Goal: Task Accomplishment & Management: Use online tool/utility

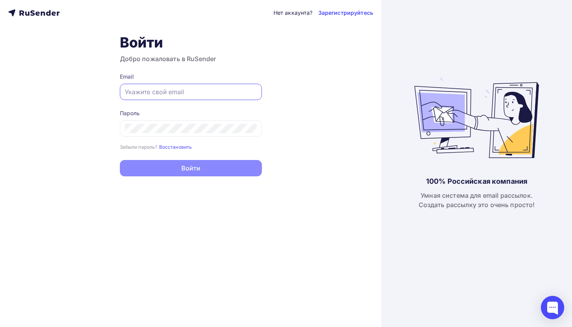
type input "[EMAIL_ADDRESS][DOMAIN_NAME]"
click at [191, 169] on button "Войти" at bounding box center [191, 168] width 142 height 16
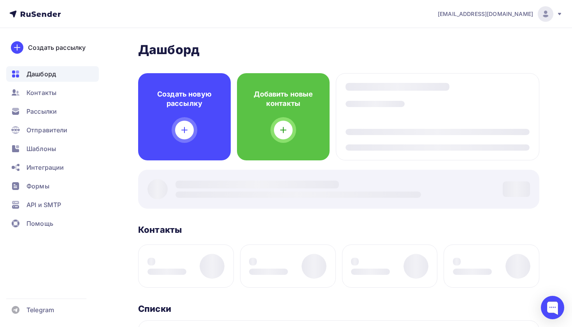
click at [189, 167] on div "[PERSON_NAME] Пару шагов, чтобы начать работу! Закрыть Выполните эти шаги, чтоб…" at bounding box center [338, 314] width 401 height 544
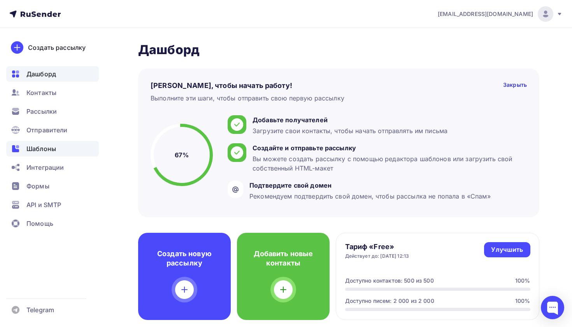
click at [55, 154] on div "Шаблоны" at bounding box center [52, 149] width 93 height 16
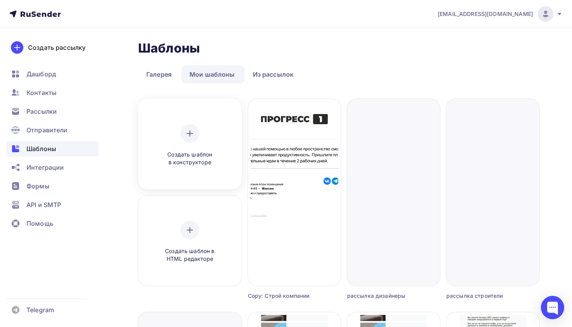
click at [181, 143] on div "Создать шаблон в конструкторе" at bounding box center [190, 145] width 74 height 42
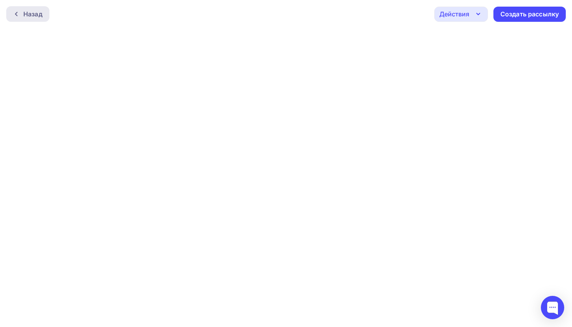
click at [37, 17] on div "Назад" at bounding box center [32, 13] width 19 height 9
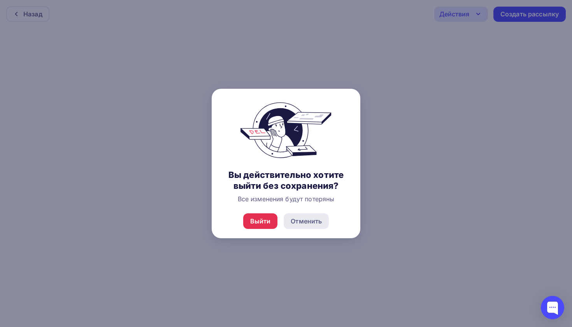
click at [314, 229] on div "Отменить" at bounding box center [306, 221] width 45 height 16
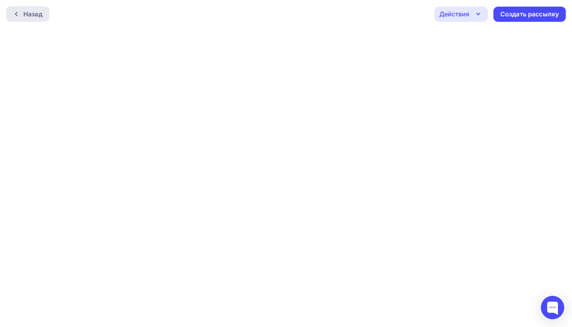
click at [38, 13] on div "Назад" at bounding box center [32, 13] width 19 height 9
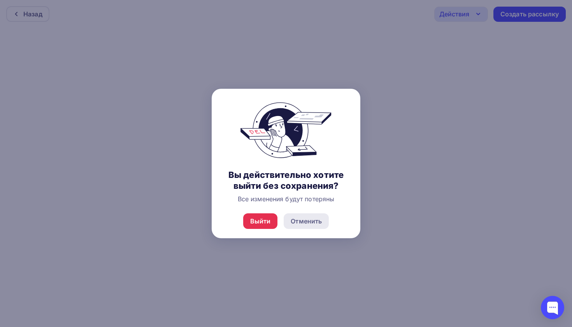
click at [311, 226] on div "Отменить" at bounding box center [306, 220] width 31 height 9
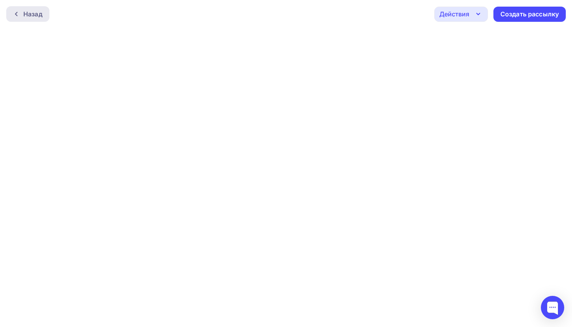
click at [26, 15] on div "Назад" at bounding box center [32, 13] width 19 height 9
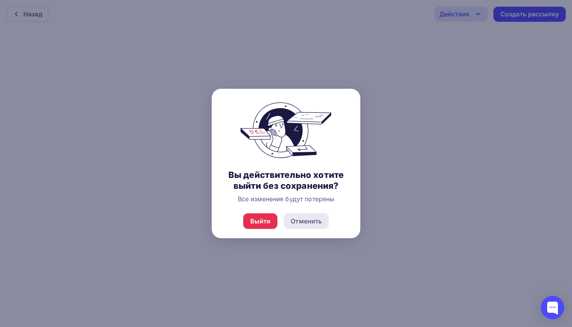
click at [309, 229] on div "Отменить" at bounding box center [306, 221] width 45 height 16
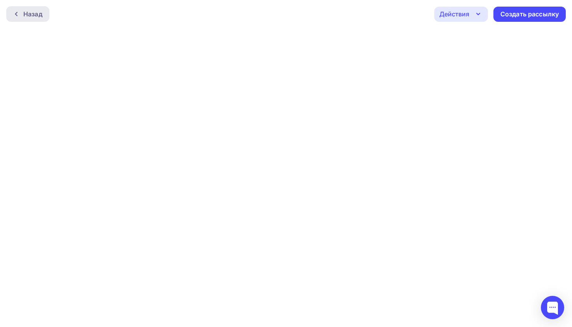
click at [25, 15] on div "Назад" at bounding box center [32, 13] width 19 height 9
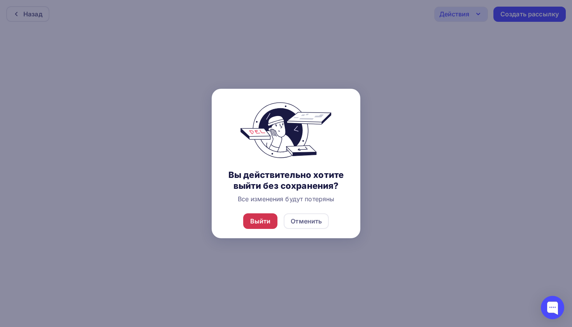
click at [269, 226] on div "Выйти" at bounding box center [260, 220] width 21 height 9
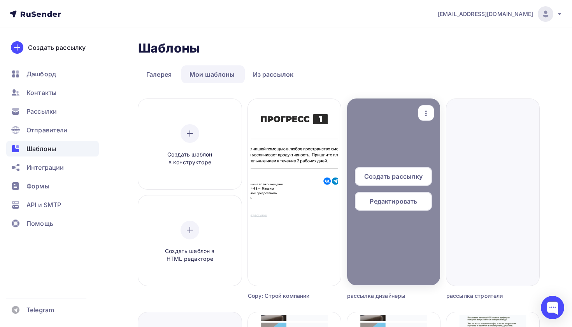
click at [413, 245] on div at bounding box center [393, 191] width 93 height 187
click at [405, 198] on span "Редактировать" at bounding box center [393, 201] width 47 height 9
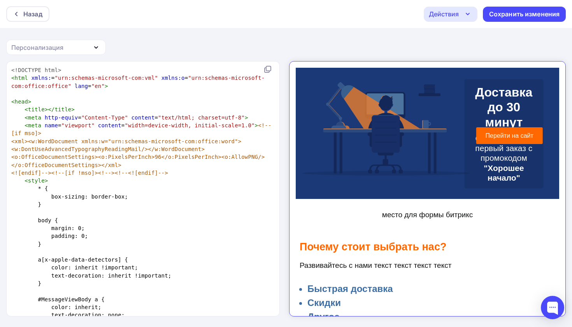
scroll to position [102, 0]
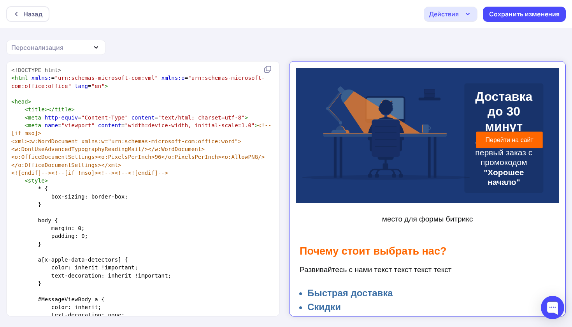
click at [514, 102] on h2 "Доставка до 30 минут" at bounding box center [496, 104] width 67 height 45
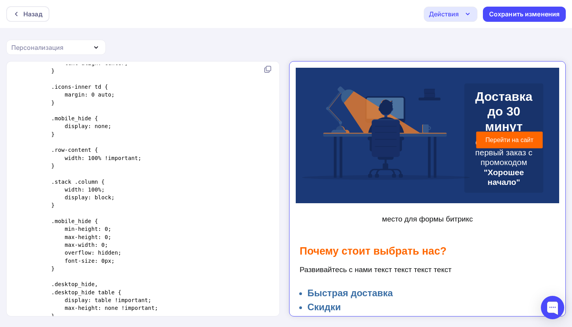
scroll to position [0, 0]
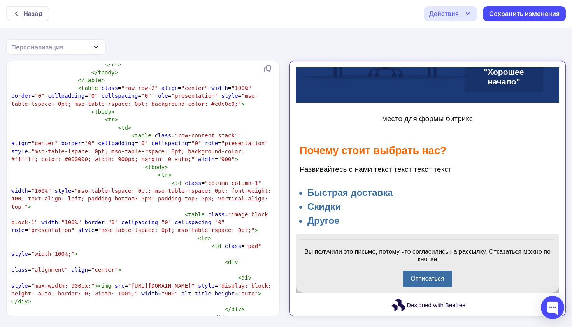
click at [319, 212] on li "Другое" at bounding box center [425, 214] width 248 height 14
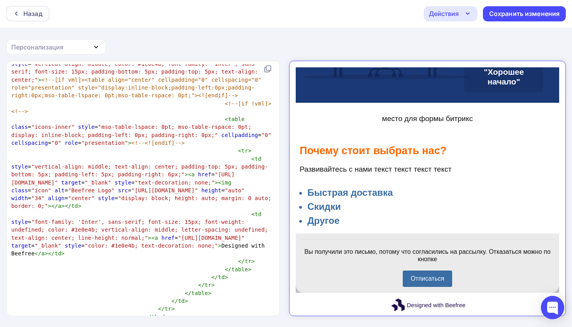
click at [51, 187] on span ""icon"" at bounding box center [41, 190] width 20 height 6
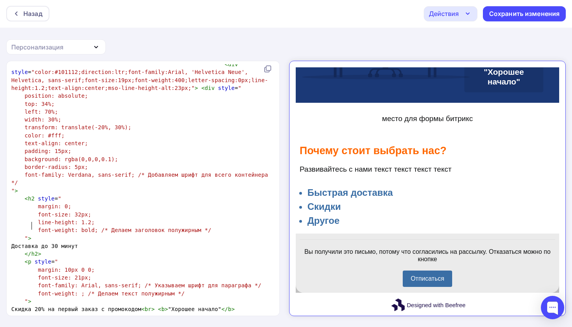
click at [78, 243] on span "Доставка до 30 минут" at bounding box center [44, 246] width 67 height 6
type textarea "за"
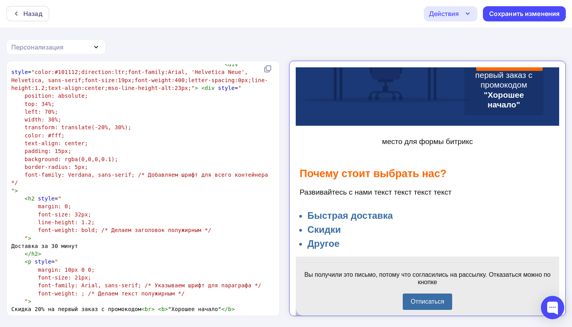
type textarea "30 минут"
click at [395, 133] on p "место для формы битрикс" at bounding box center [421, 135] width 256 height 9
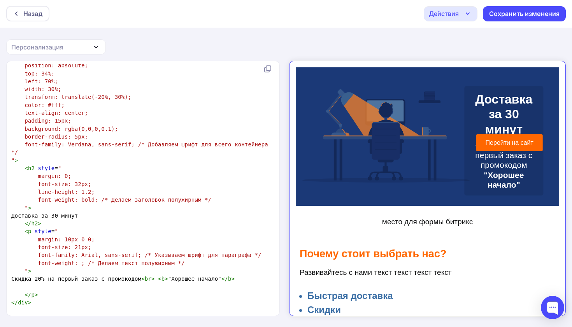
click at [34, 276] on span "Скидка 20% на первый заказ с промокодом < br > < b > "Хорошее начало" </ b >" at bounding box center [122, 279] width 223 height 6
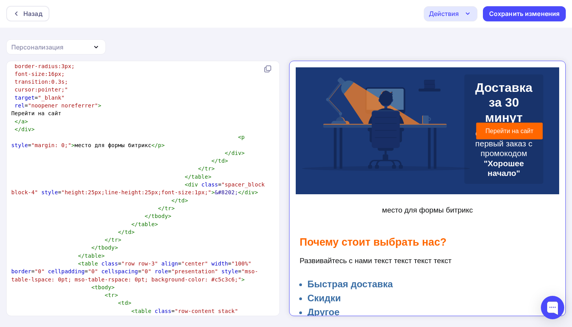
scroll to position [1641, 0]
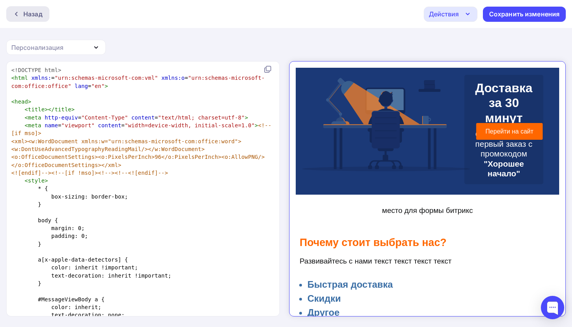
click at [19, 15] on icon at bounding box center [16, 14] width 6 height 6
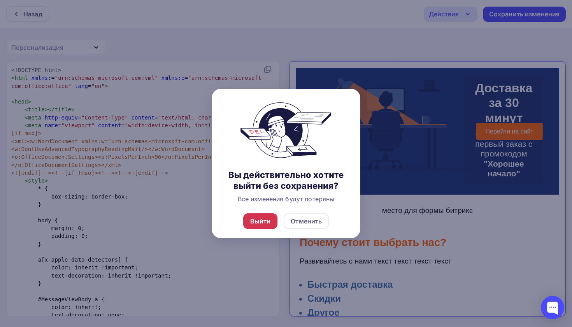
click at [264, 226] on div "Выйти" at bounding box center [260, 220] width 21 height 9
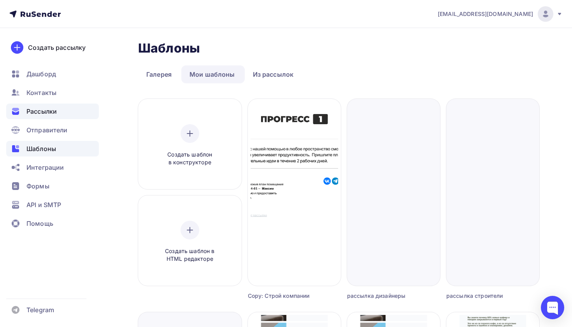
click at [33, 109] on span "Рассылки" at bounding box center [41, 111] width 30 height 9
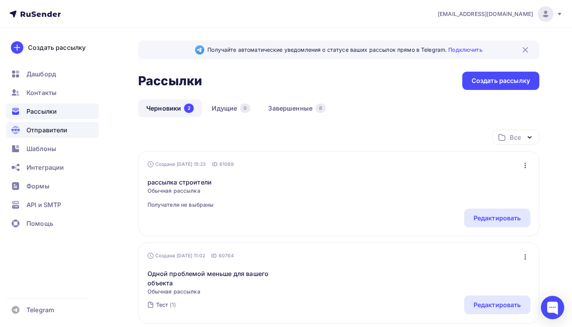
click at [40, 130] on span "Отправители" at bounding box center [46, 129] width 41 height 9
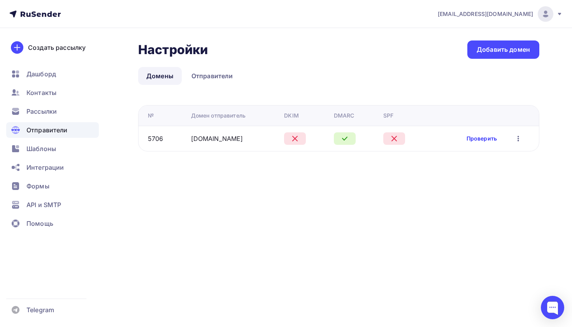
click at [494, 140] on link "Проверить" at bounding box center [482, 139] width 30 height 8
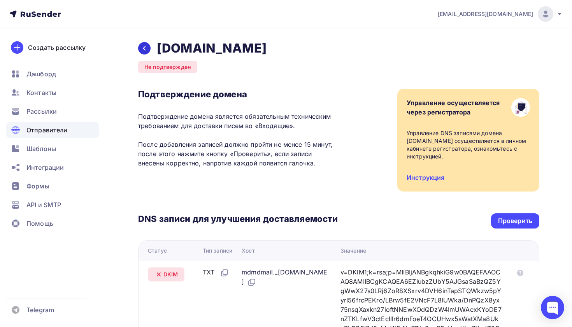
click at [149, 50] on div at bounding box center [144, 48] width 12 height 12
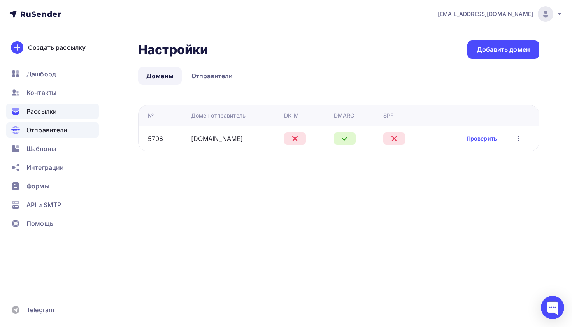
click at [62, 113] on div "Рассылки" at bounding box center [52, 112] width 93 height 16
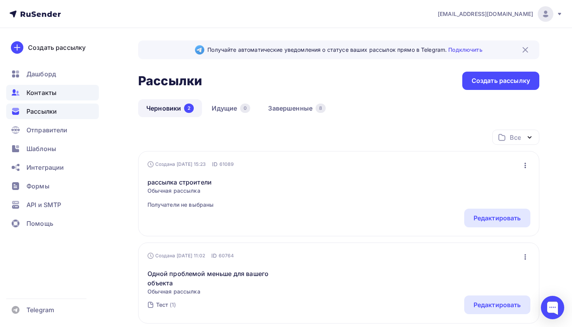
click at [67, 95] on div "Контакты" at bounding box center [52, 93] width 93 height 16
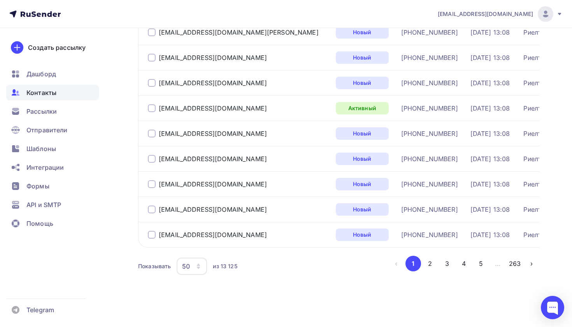
scroll to position [1164, 0]
click at [429, 262] on button "2" at bounding box center [430, 264] width 16 height 16
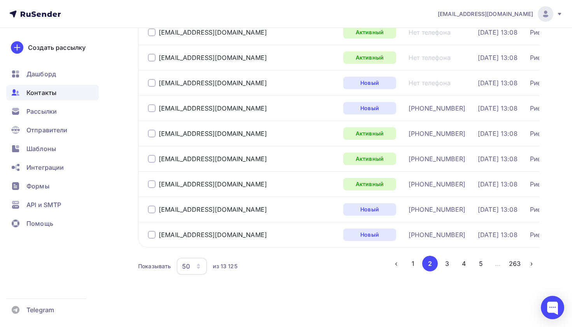
scroll to position [90, 0]
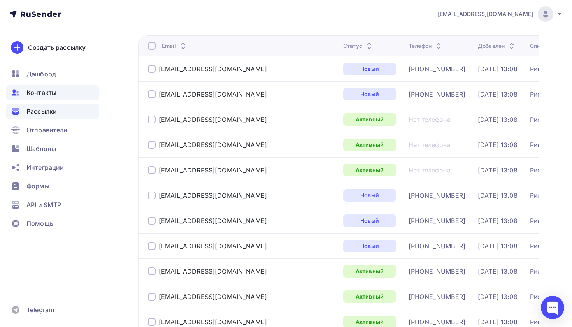
click at [44, 113] on span "Рассылки" at bounding box center [41, 111] width 30 height 9
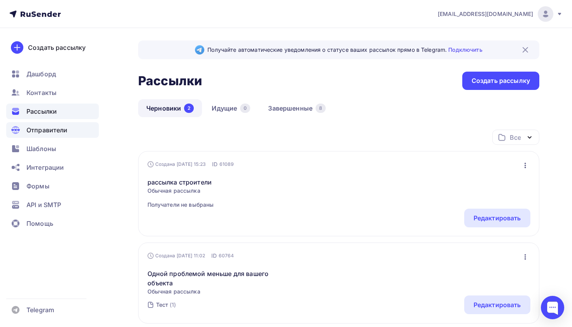
click at [45, 135] on div "Отправители" at bounding box center [52, 130] width 93 height 16
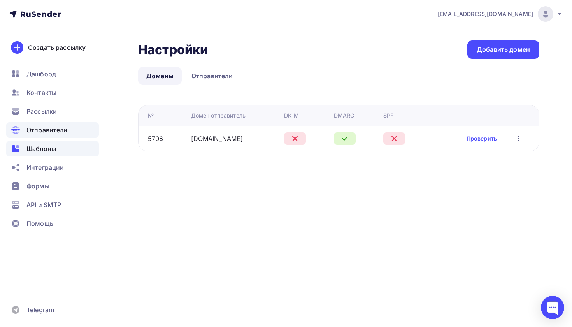
click at [45, 148] on span "Шаблоны" at bounding box center [41, 148] width 30 height 9
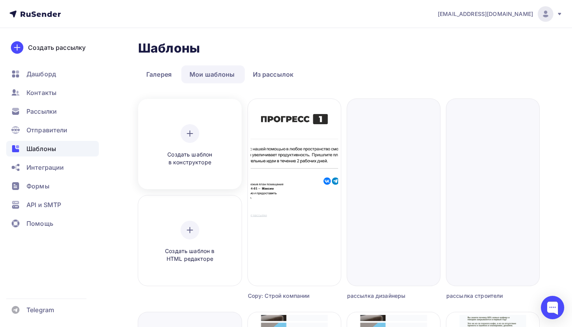
click at [188, 170] on div "Создать шаблон в конструкторе" at bounding box center [190, 145] width 98 height 87
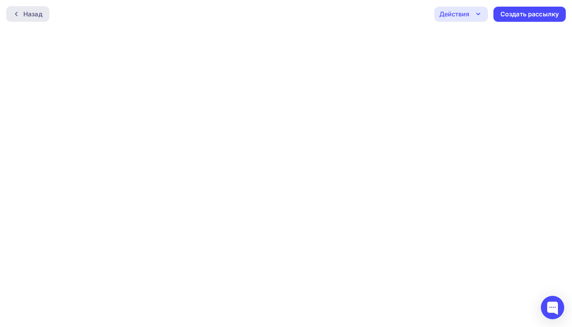
click at [41, 13] on div "Назад" at bounding box center [32, 13] width 19 height 9
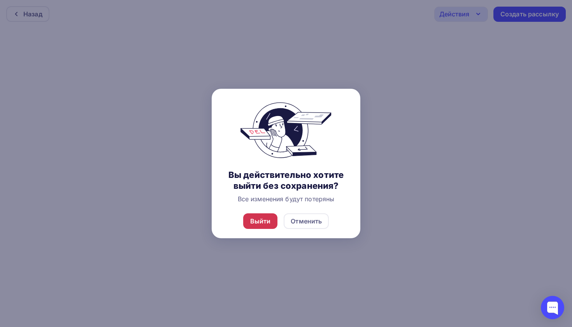
click at [272, 229] on div "Выйти" at bounding box center [260, 221] width 35 height 16
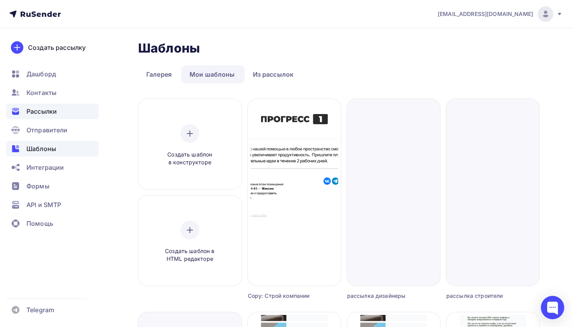
click at [70, 111] on div "Рассылки" at bounding box center [52, 112] width 93 height 16
